Goal: Task Accomplishment & Management: Use online tool/utility

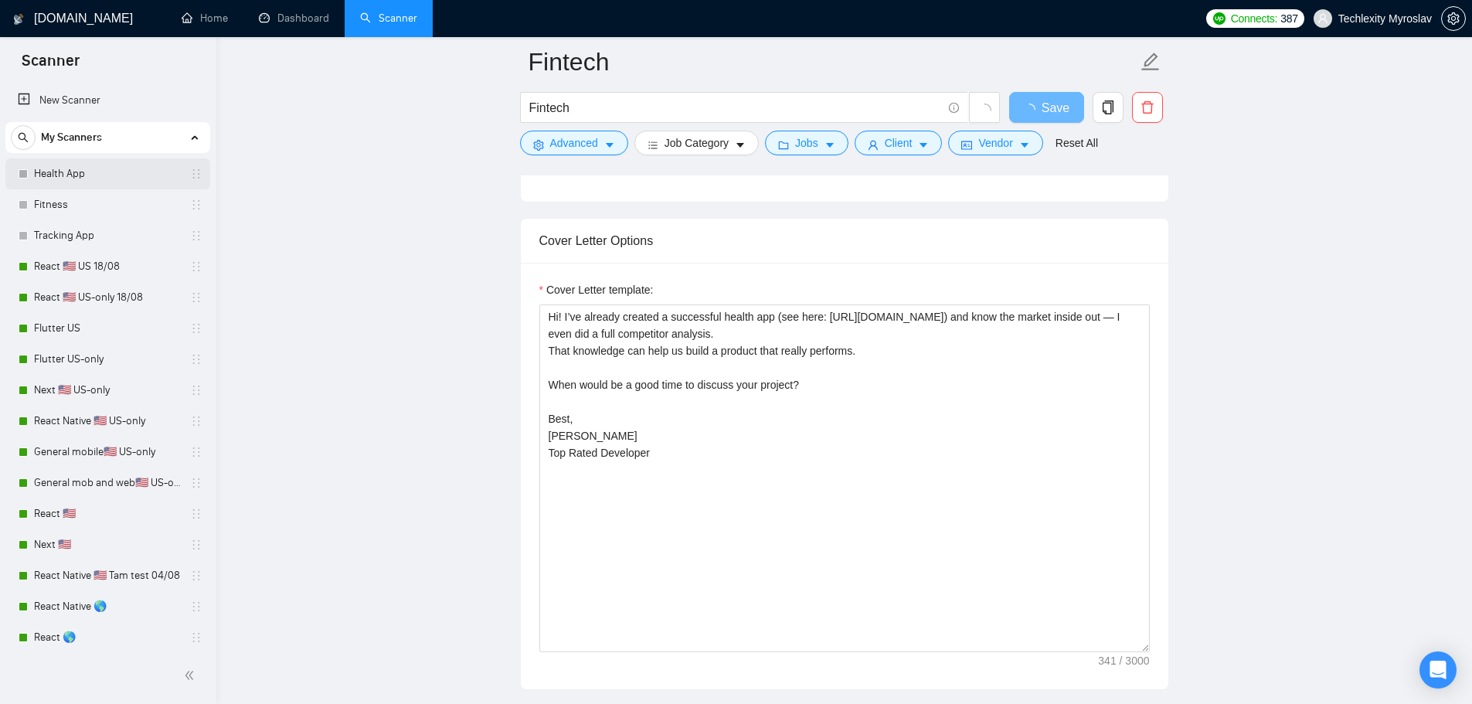
click at [65, 168] on link "Health App" at bounding box center [107, 173] width 147 height 31
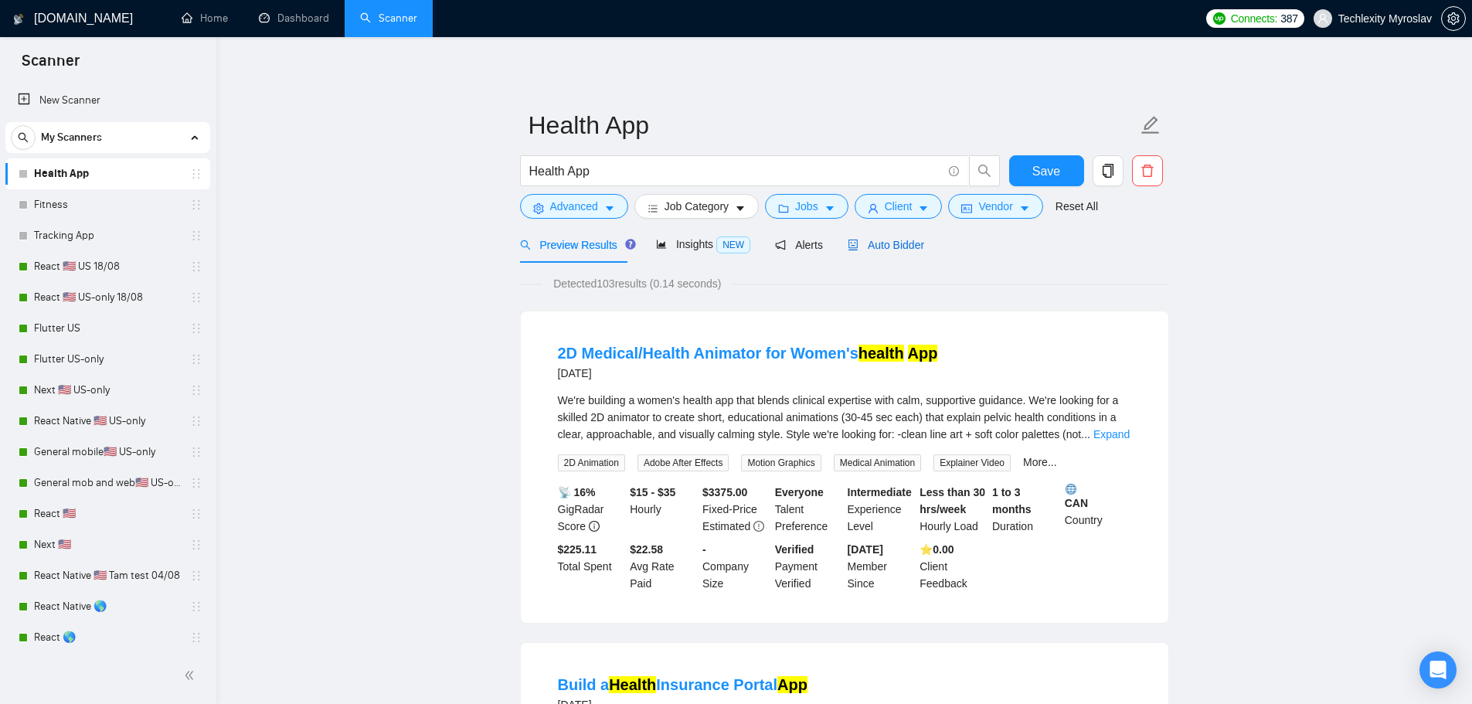
click at [884, 247] on span "Auto Bidder" at bounding box center [886, 245] width 77 height 12
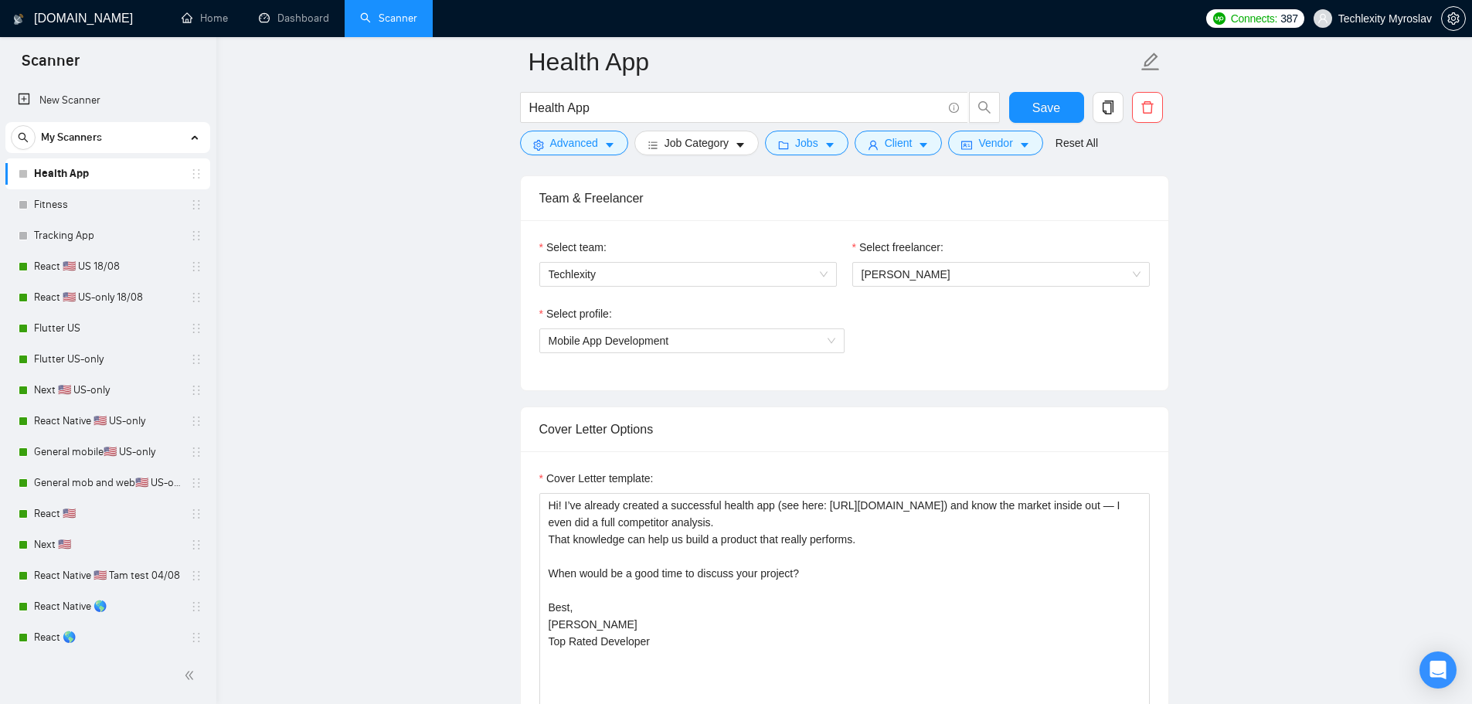
scroll to position [1005, 0]
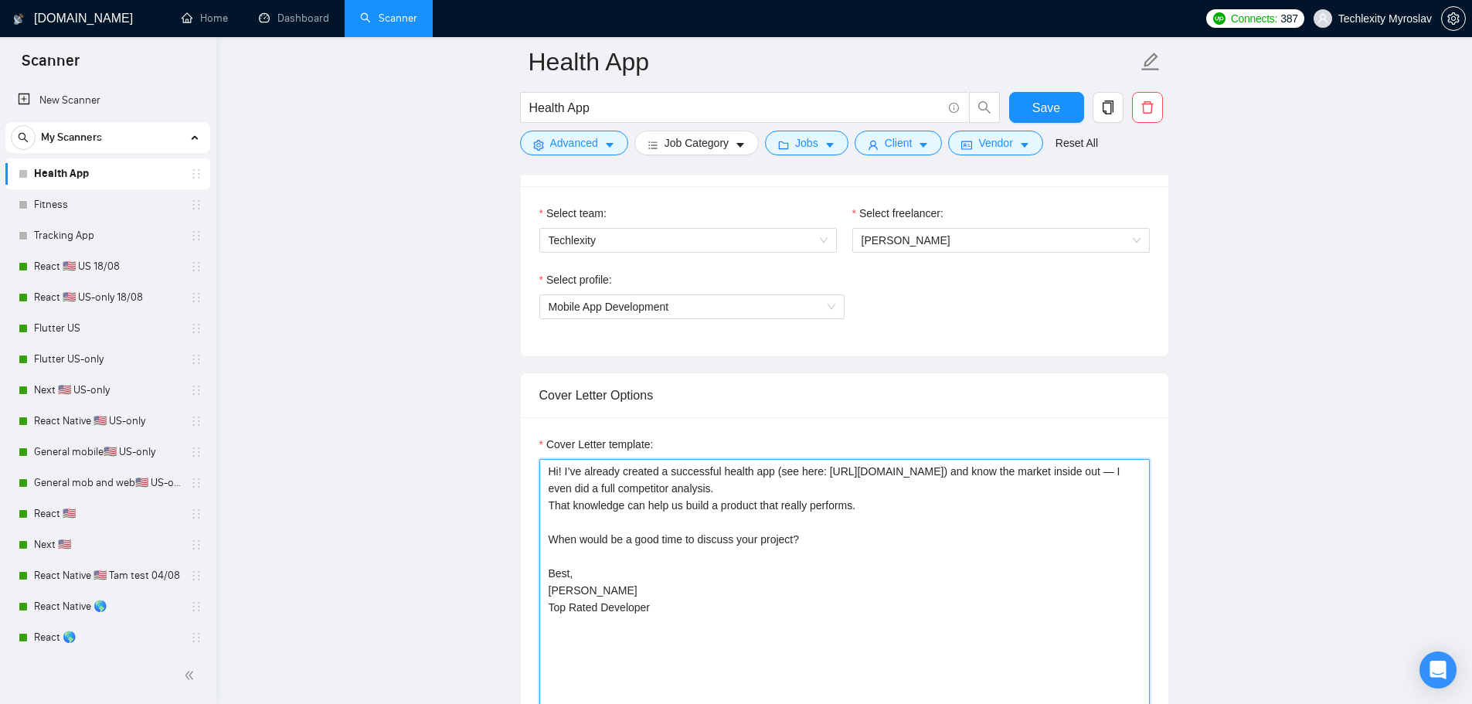
drag, startPoint x: 824, startPoint y: 470, endPoint x: 1098, endPoint y: 475, distance: 274.4
click at [1098, 475] on textarea "Hi! I’ve already created a successful health app (see here: [URL][DOMAIN_NAME])…" at bounding box center [844, 633] width 611 height 348
click at [944, 557] on textarea "Hi! I’ve already created a successful health app (see here: [URL][DOMAIN_NAME])…" at bounding box center [844, 633] width 611 height 348
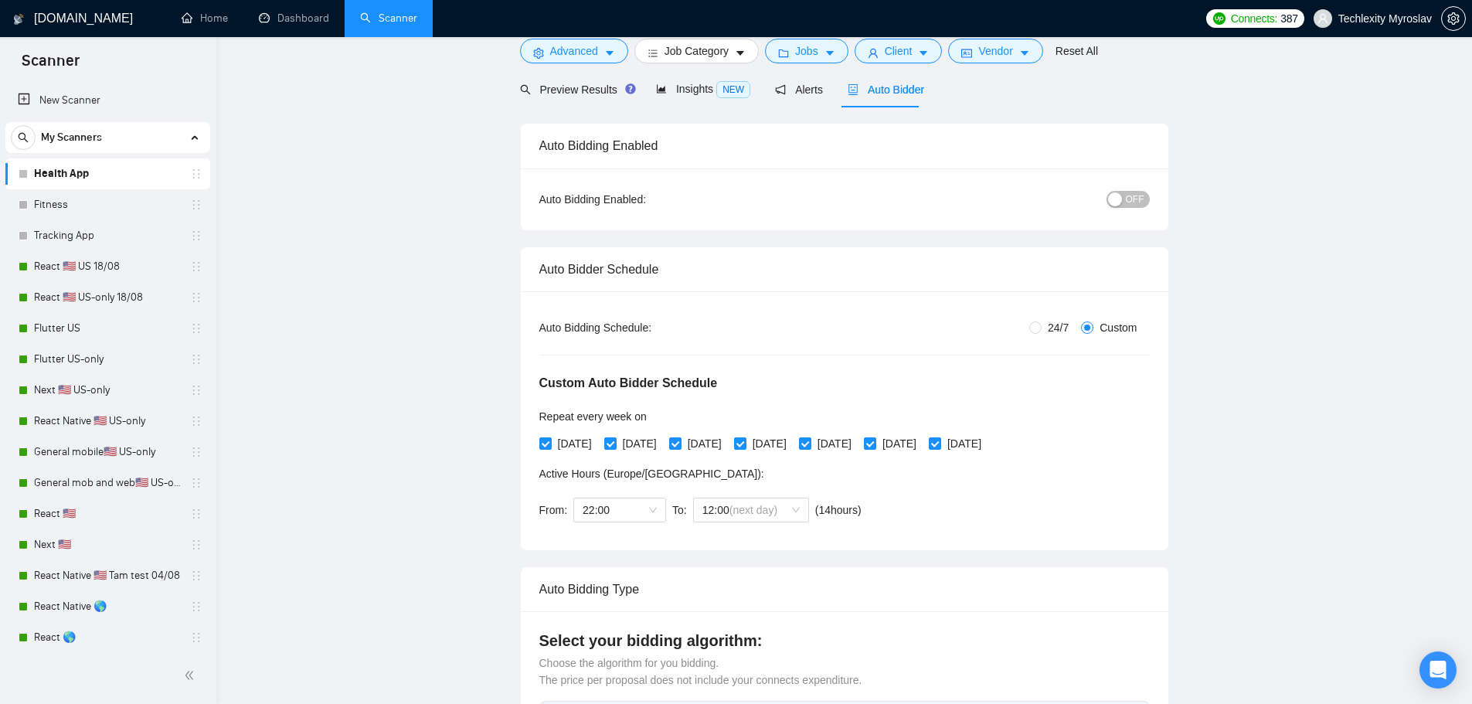
scroll to position [0, 0]
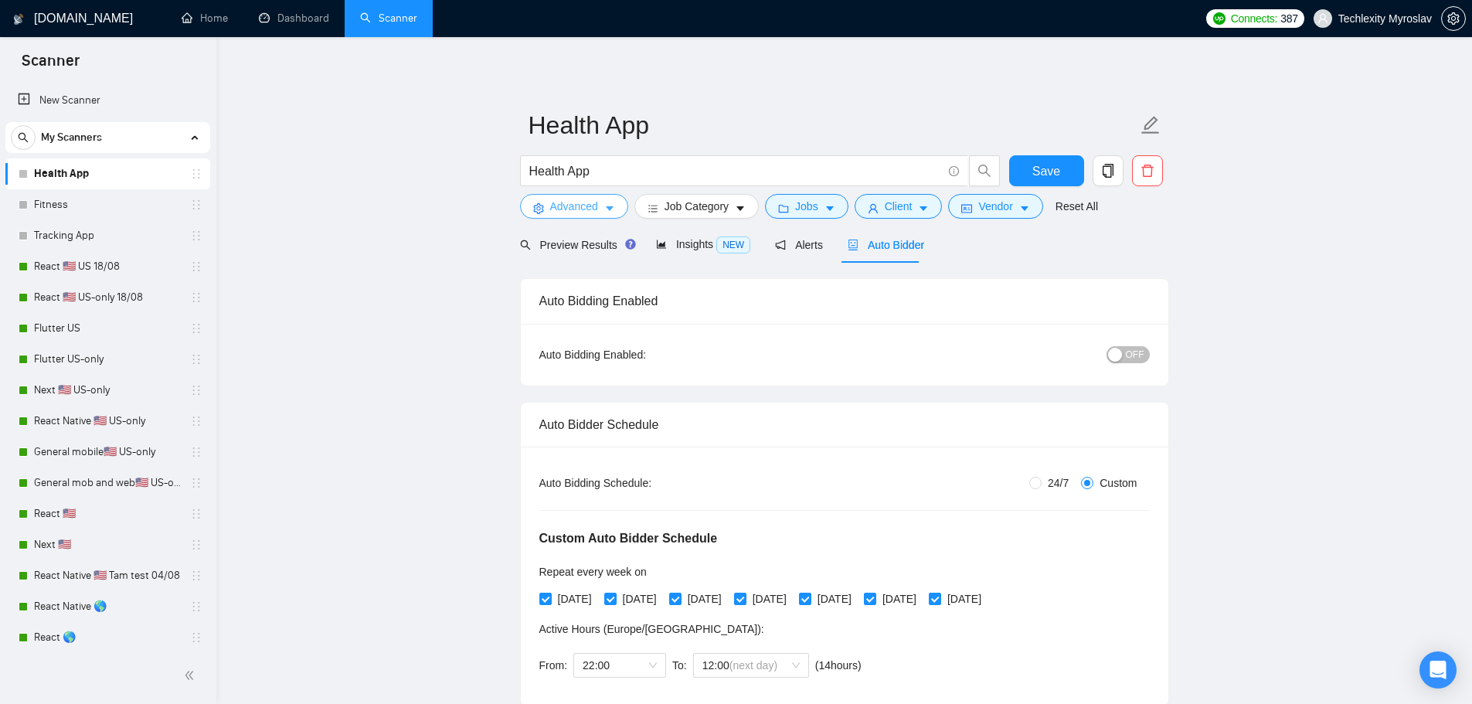
click at [569, 207] on span "Advanced" at bounding box center [574, 206] width 48 height 17
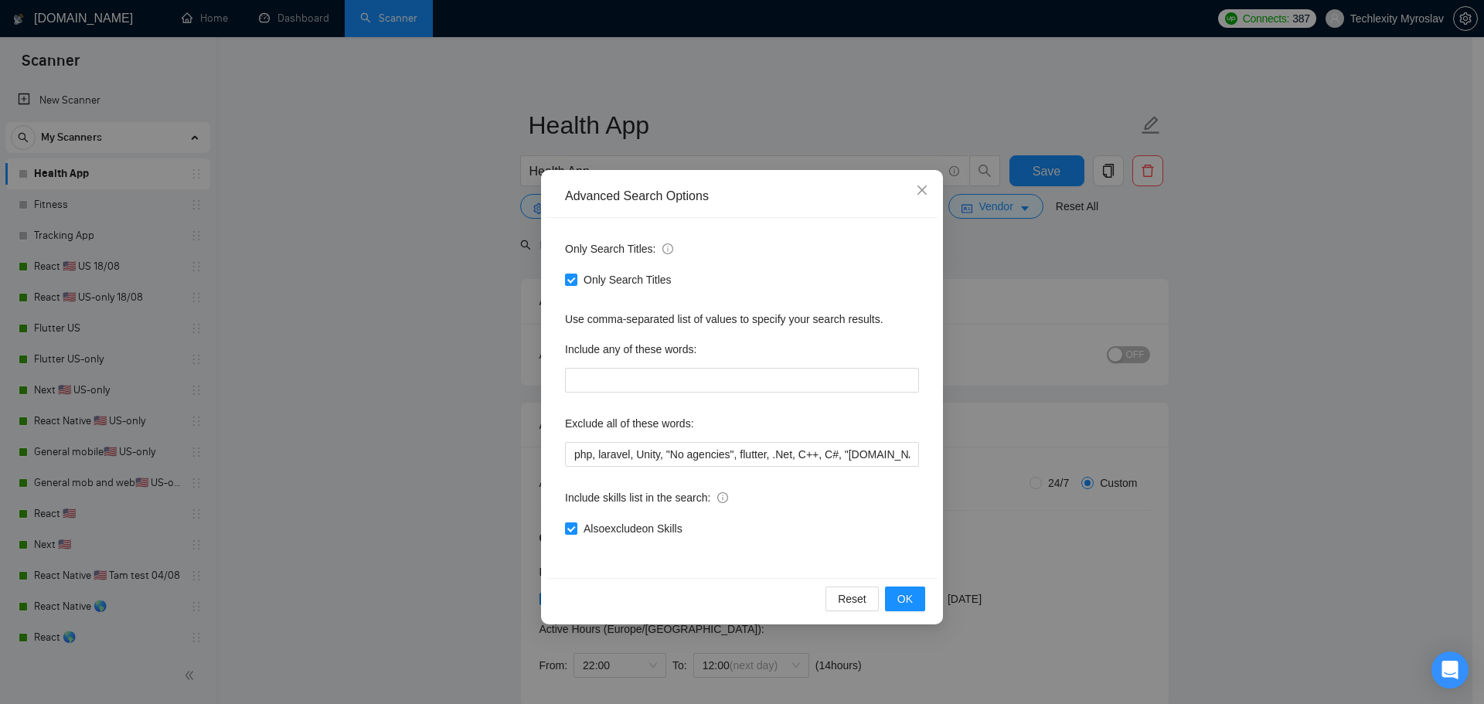
click at [1373, 309] on div "Advanced Search Options Only Search Titles: Only Search Titles Use comma-separa…" at bounding box center [742, 352] width 1484 height 704
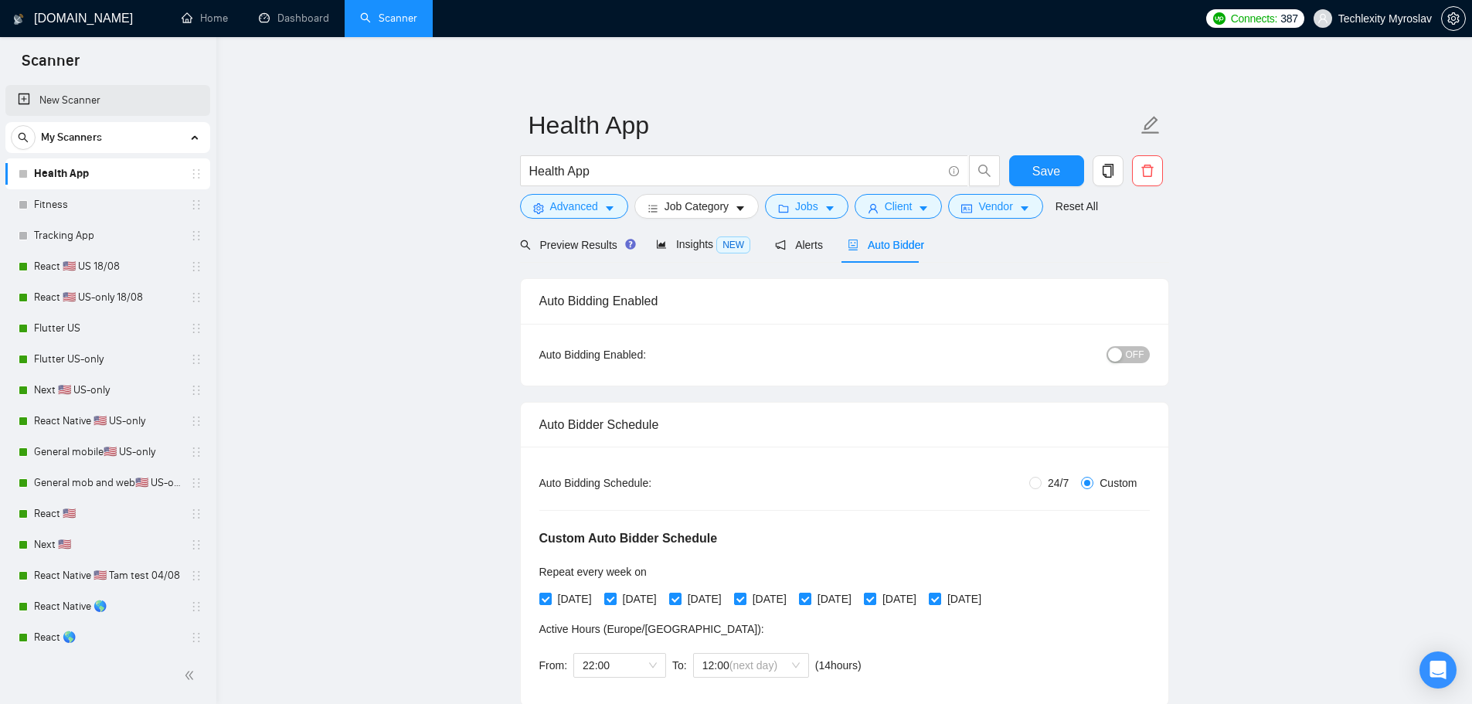
click at [91, 102] on link "New Scanner" at bounding box center [108, 100] width 180 height 31
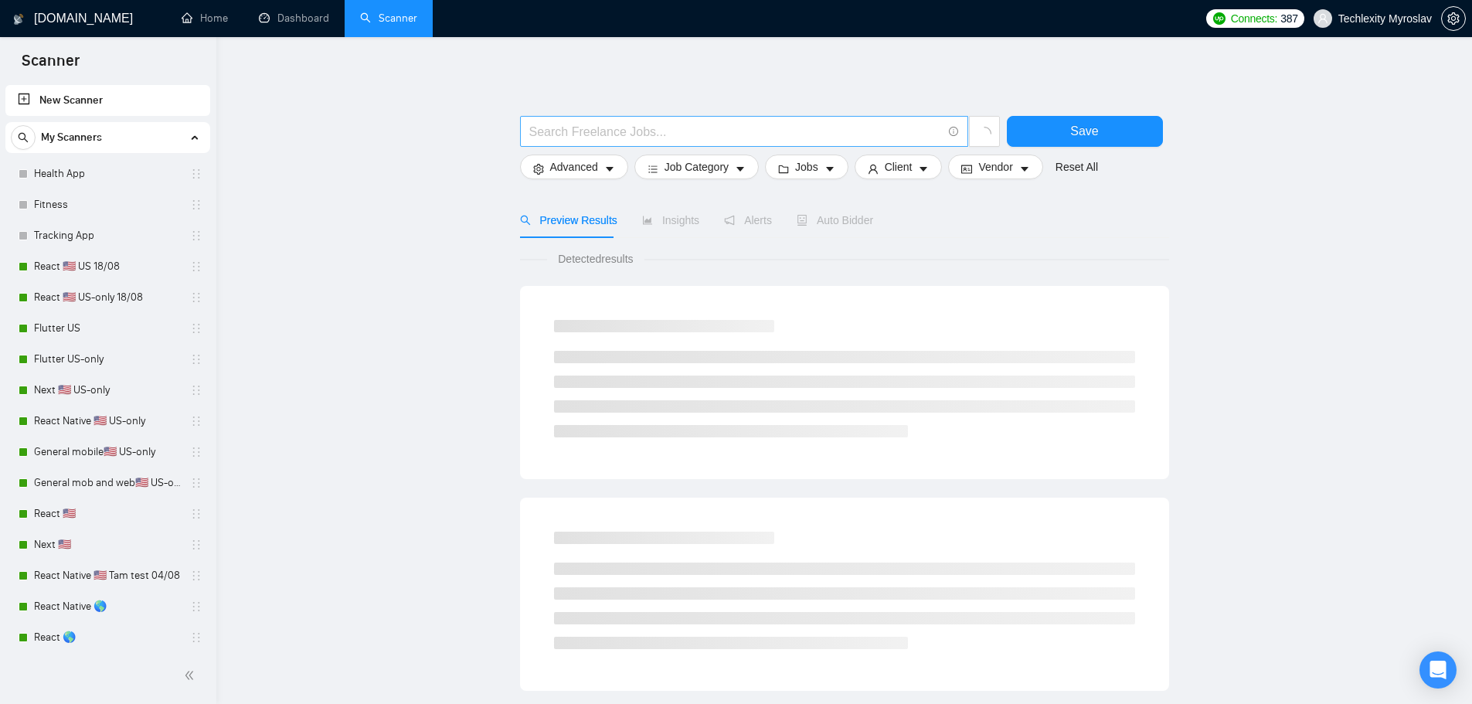
click at [716, 131] on input "text" at bounding box center [735, 131] width 413 height 19
drag, startPoint x: 573, startPoint y: 139, endPoint x: 565, endPoint y: 141, distance: 7.9
click at [565, 141] on input "Best Metch" at bounding box center [735, 131] width 413 height 19
type input "Best Match"
